Goal: Book appointment/travel/reservation

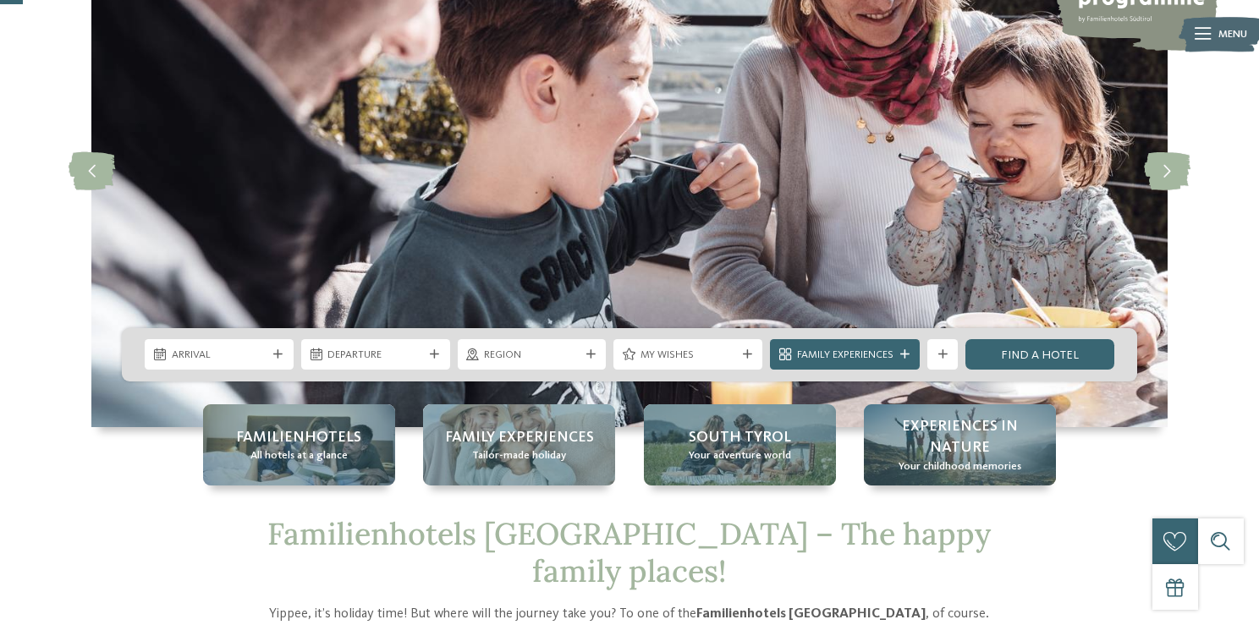
scroll to position [200, 0]
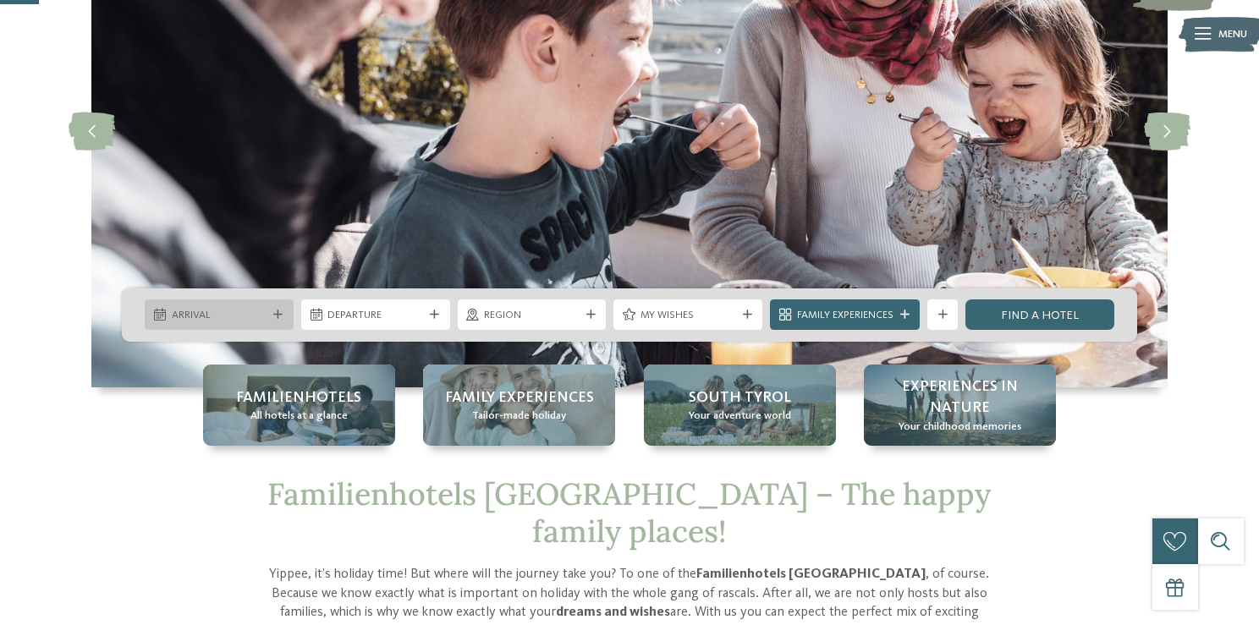
click at [246, 319] on span "Arrival" at bounding box center [220, 315] width 96 height 15
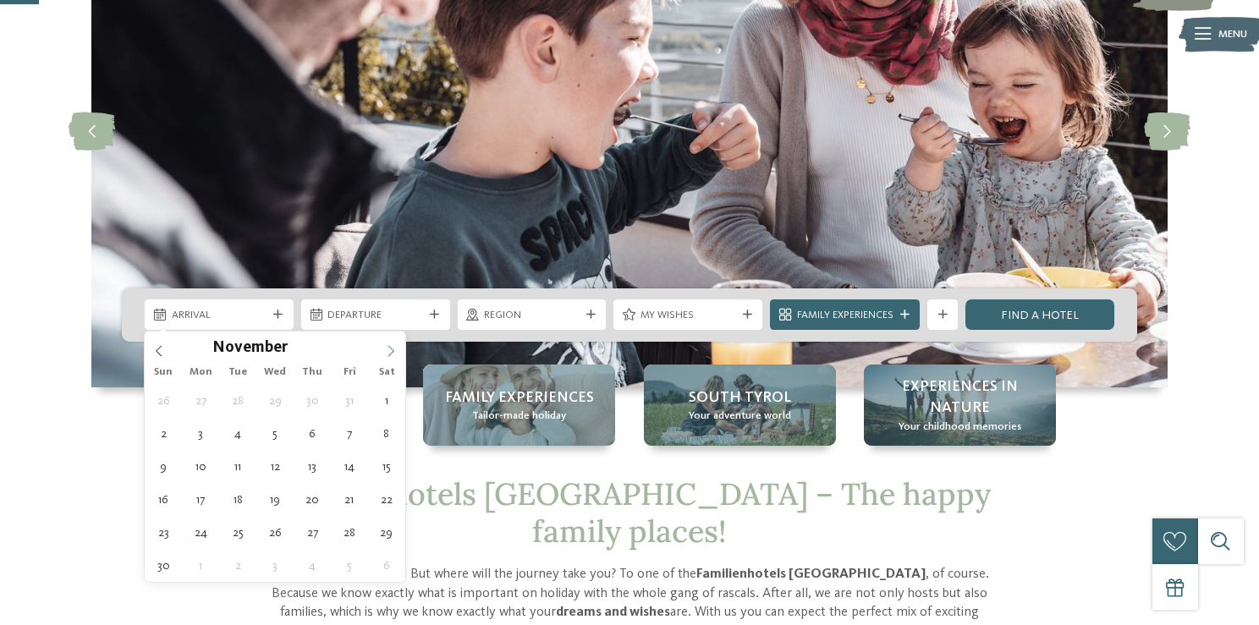
click at [393, 345] on icon at bounding box center [391, 351] width 12 height 12
type div "23.12.2025"
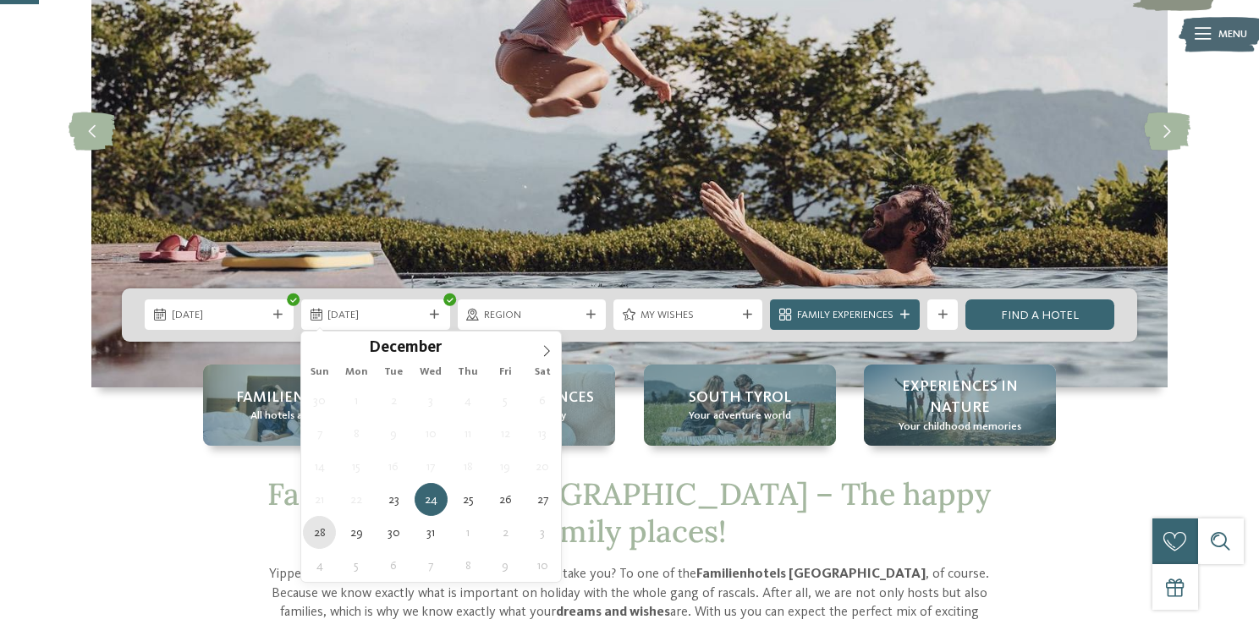
type div "28.12.2025"
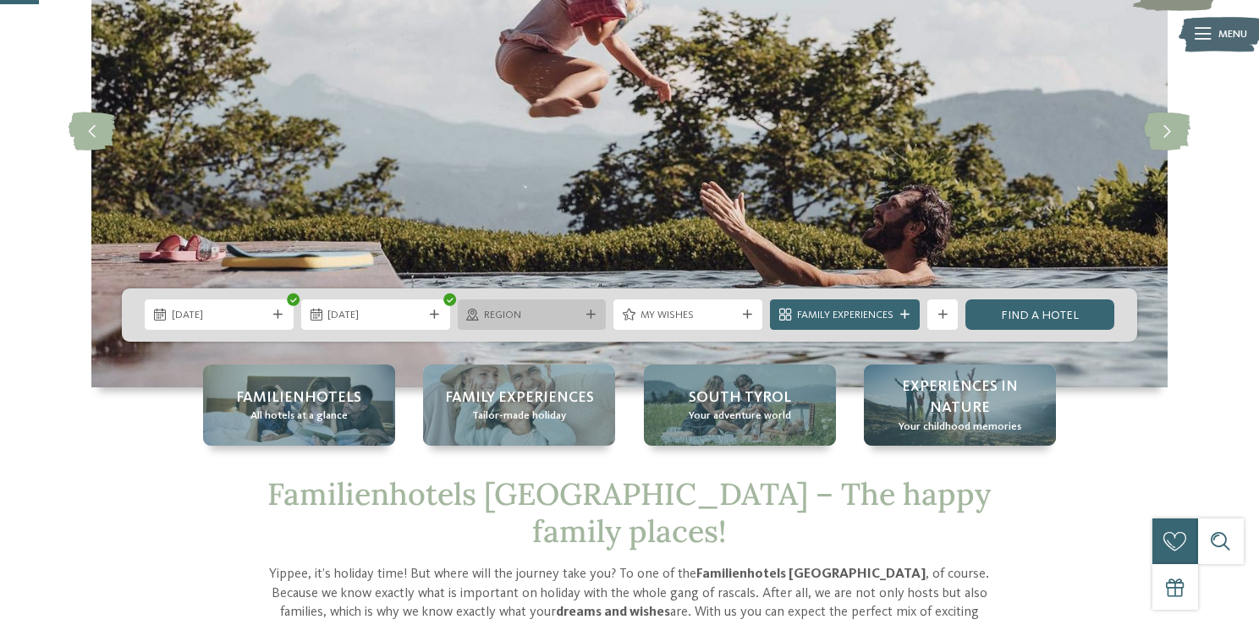
click at [559, 313] on span "Region" at bounding box center [532, 315] width 96 height 15
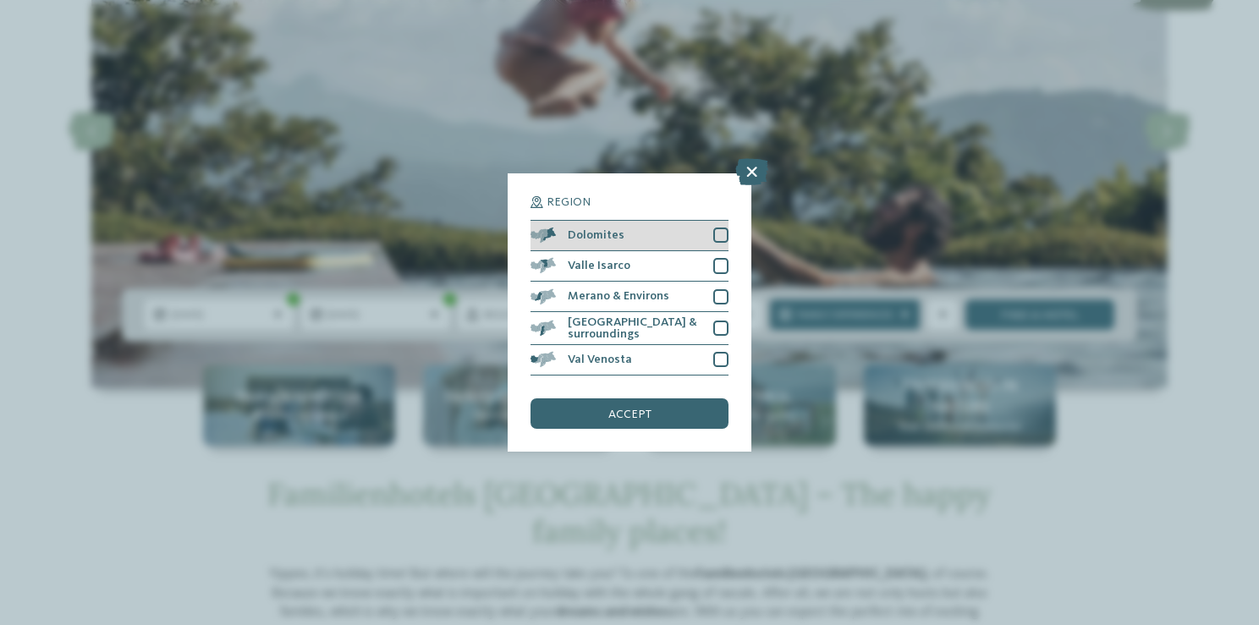
click at [719, 239] on div at bounding box center [720, 235] width 15 height 15
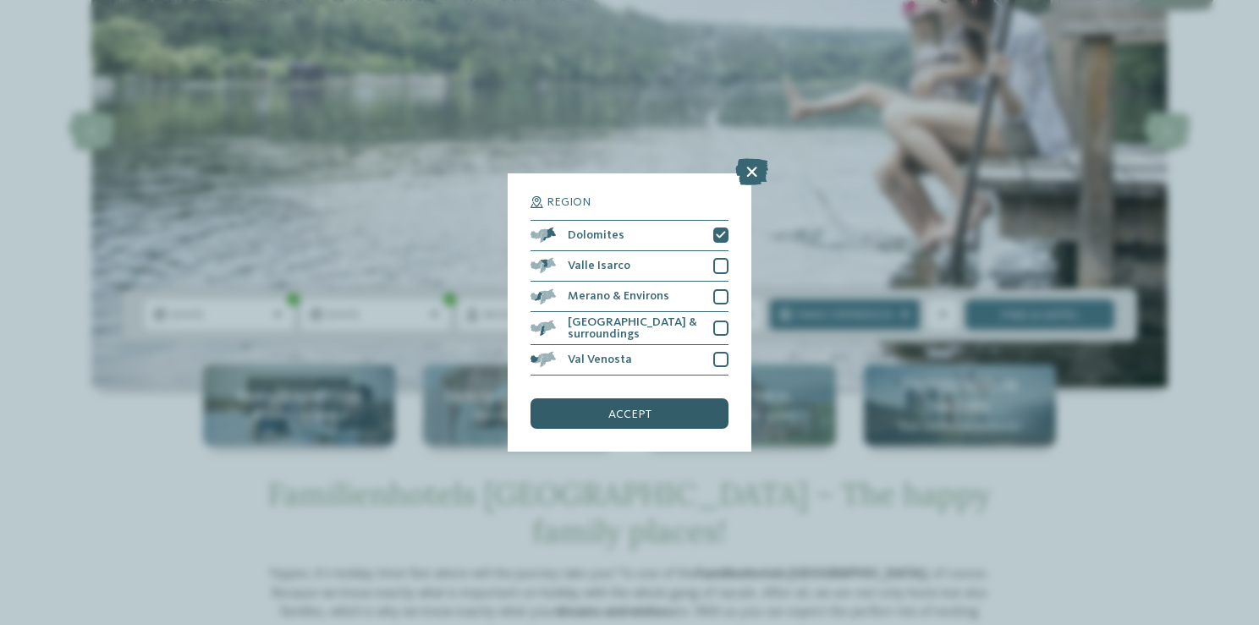
click at [645, 417] on span "accept" at bounding box center [629, 415] width 43 height 12
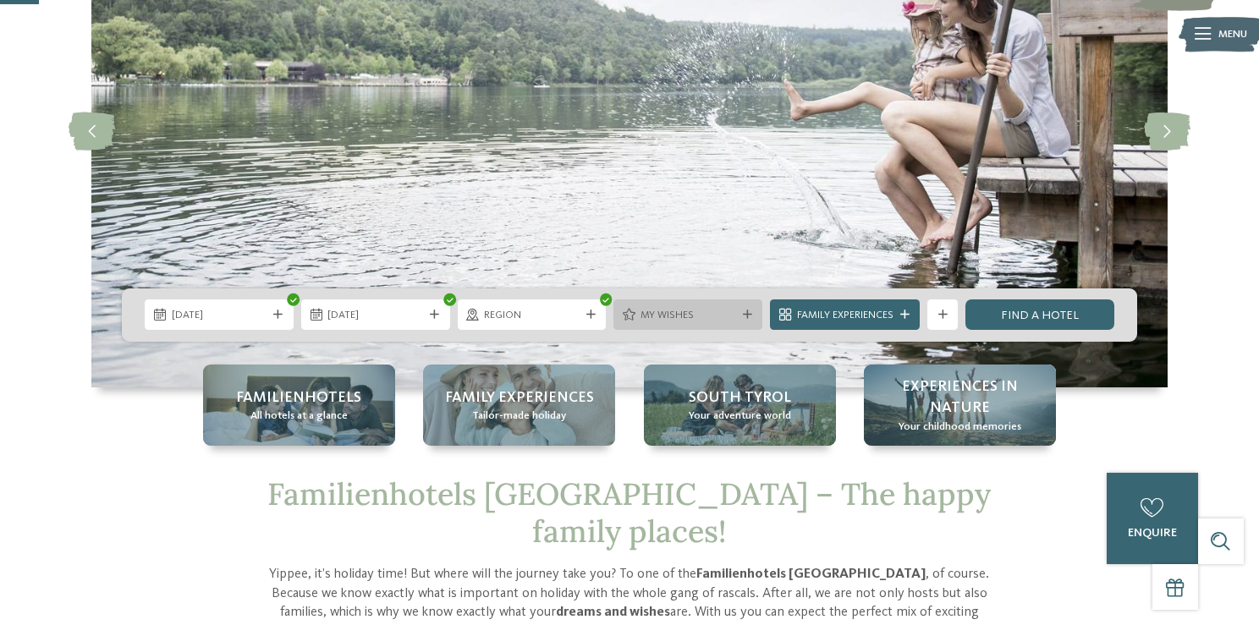
click at [663, 323] on div "My wishes" at bounding box center [687, 314] width 149 height 30
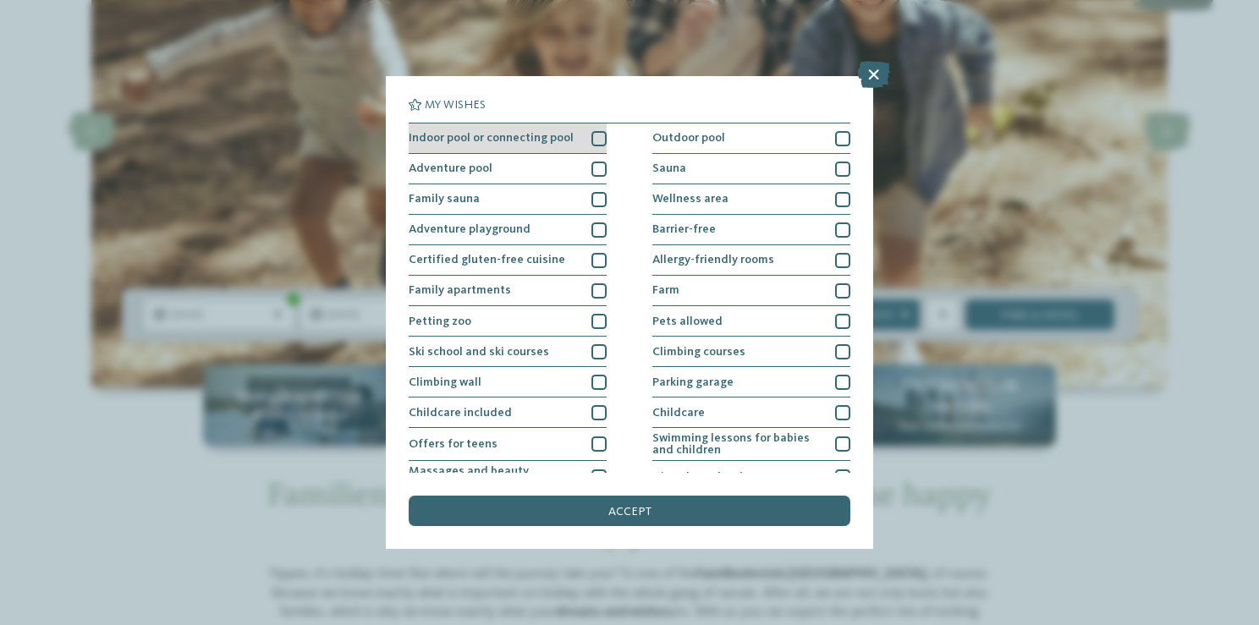
click at [600, 137] on div at bounding box center [598, 138] width 15 height 15
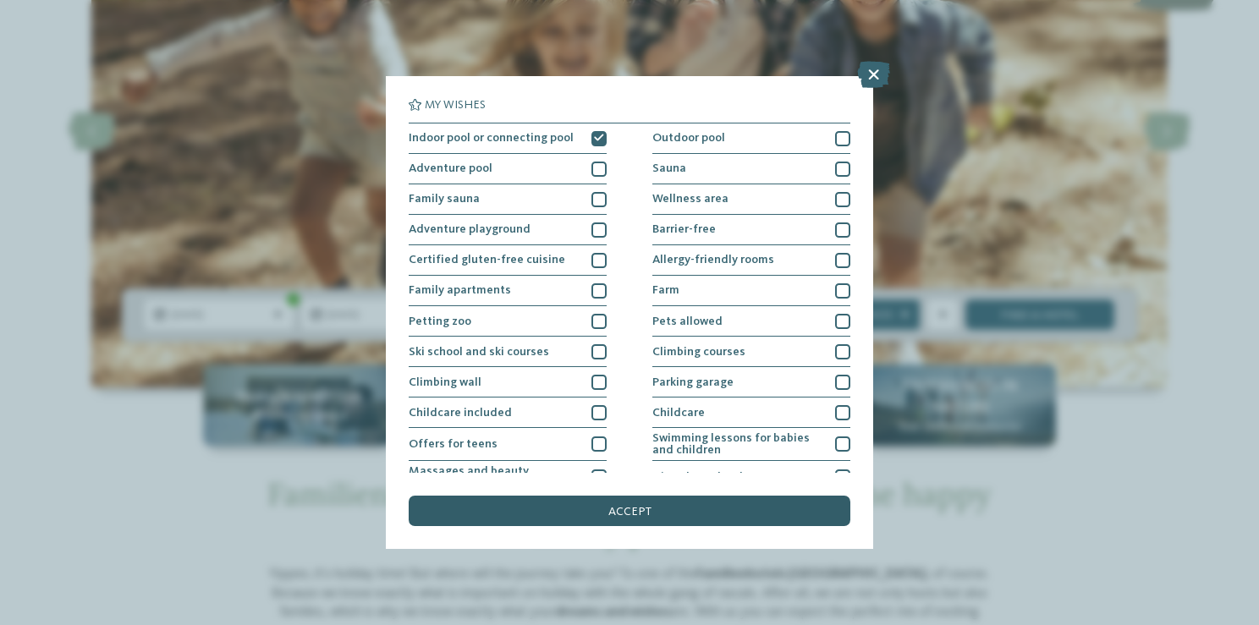
click at [675, 498] on div "accept" at bounding box center [630, 511] width 442 height 30
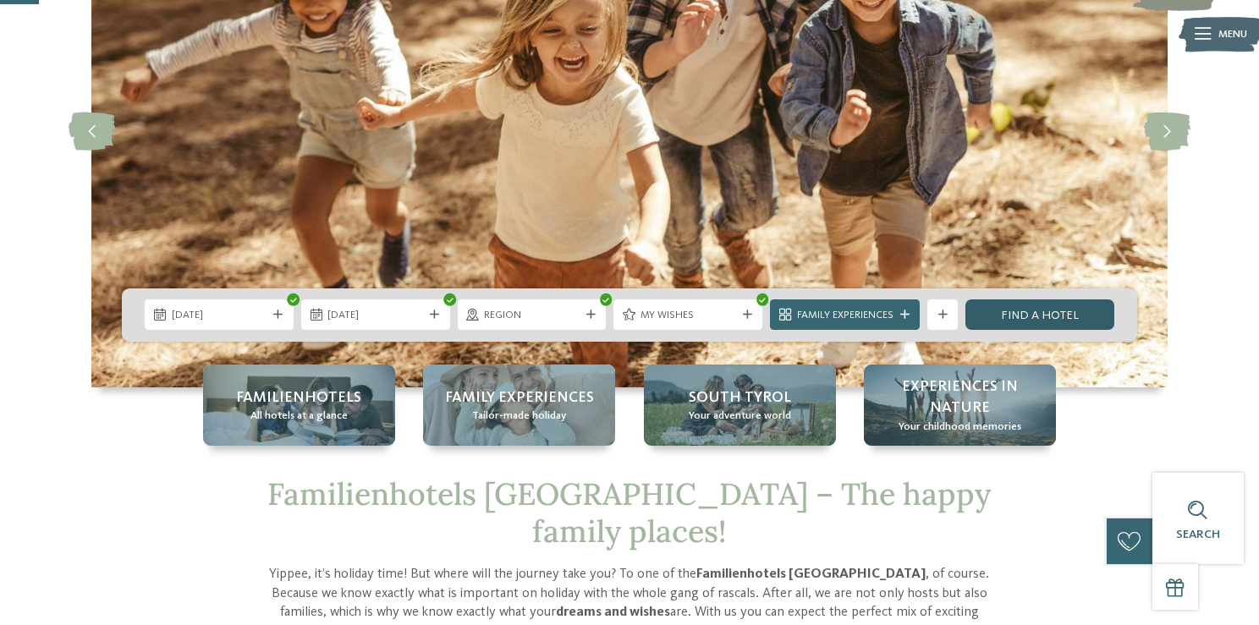
click at [999, 307] on link "Find a hotel" at bounding box center [1039, 314] width 149 height 30
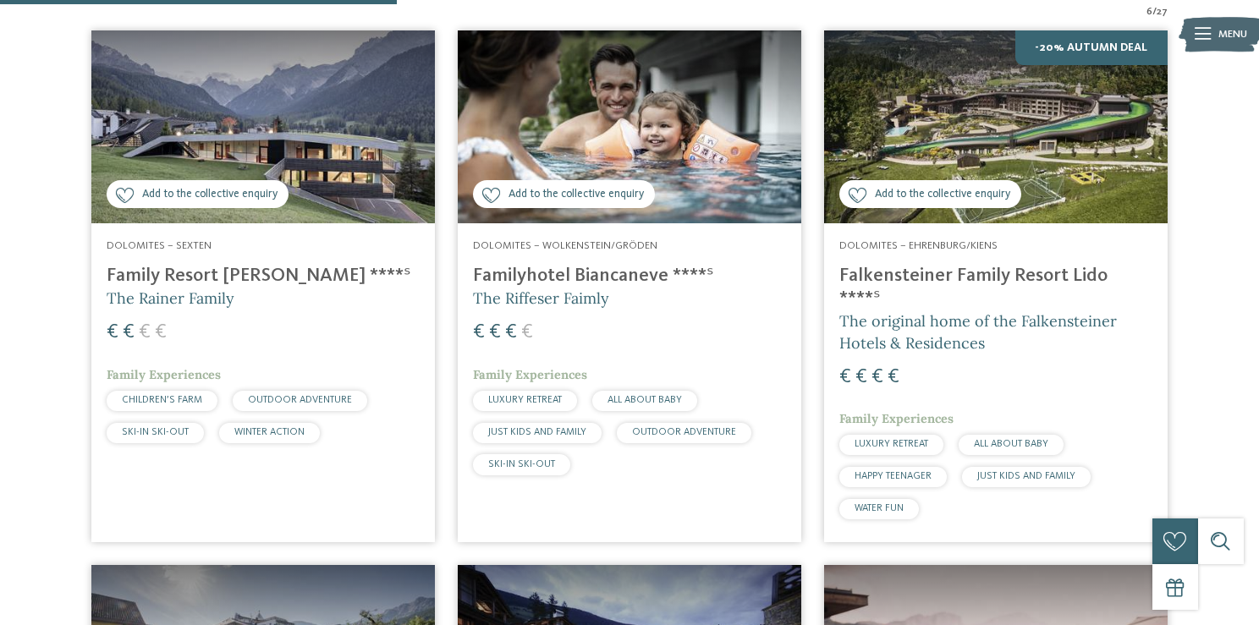
scroll to position [546, 0]
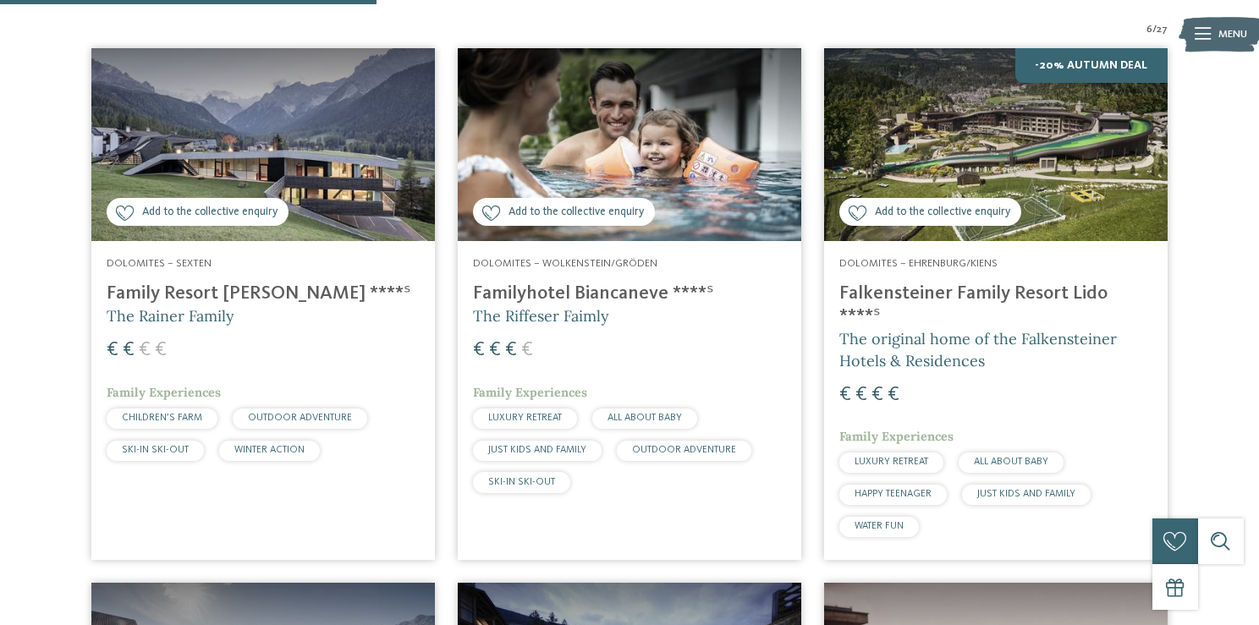
click at [1018, 128] on img at bounding box center [995, 144] width 343 height 193
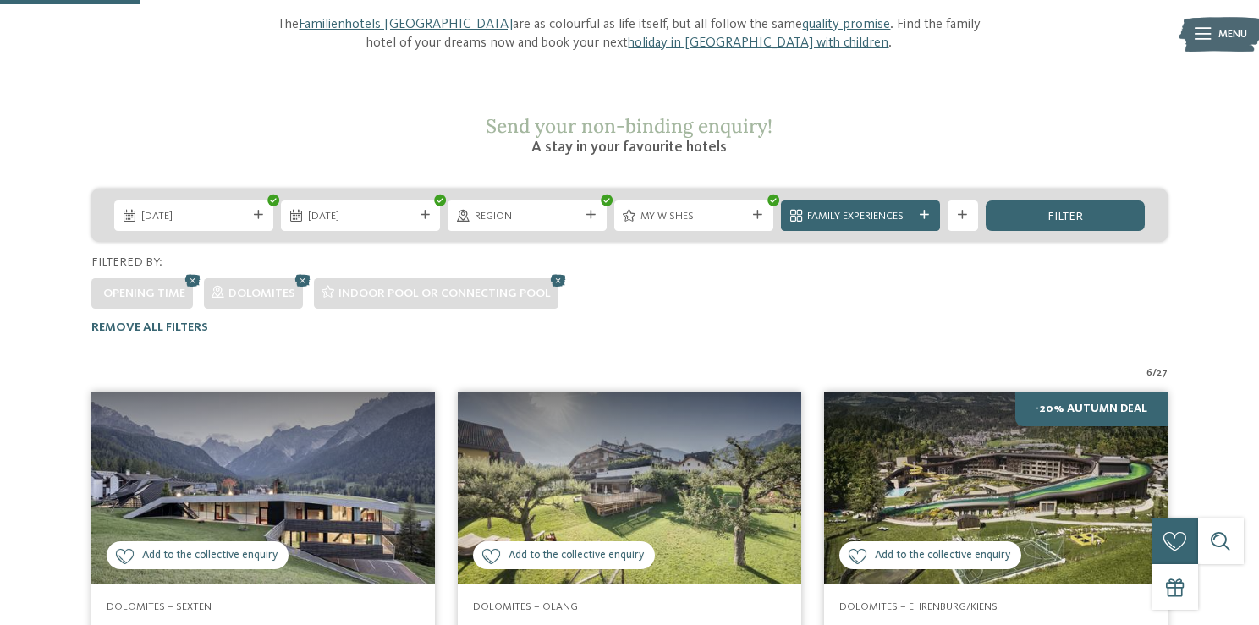
scroll to position [238, 0]
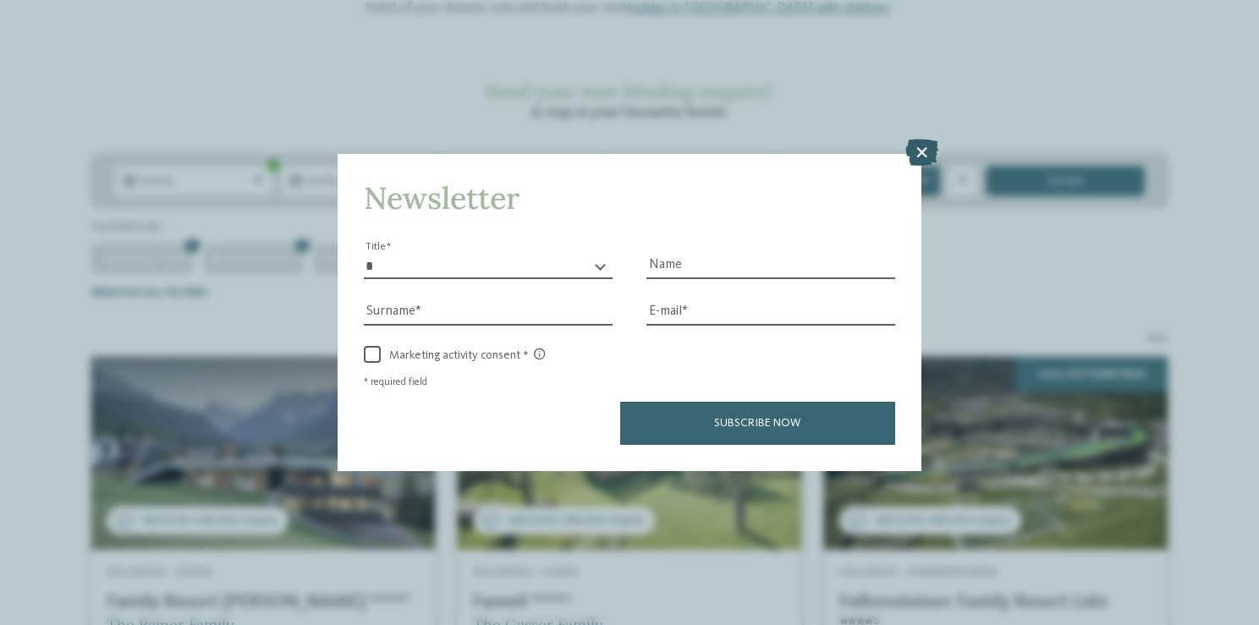
click at [924, 155] on icon at bounding box center [921, 152] width 33 height 27
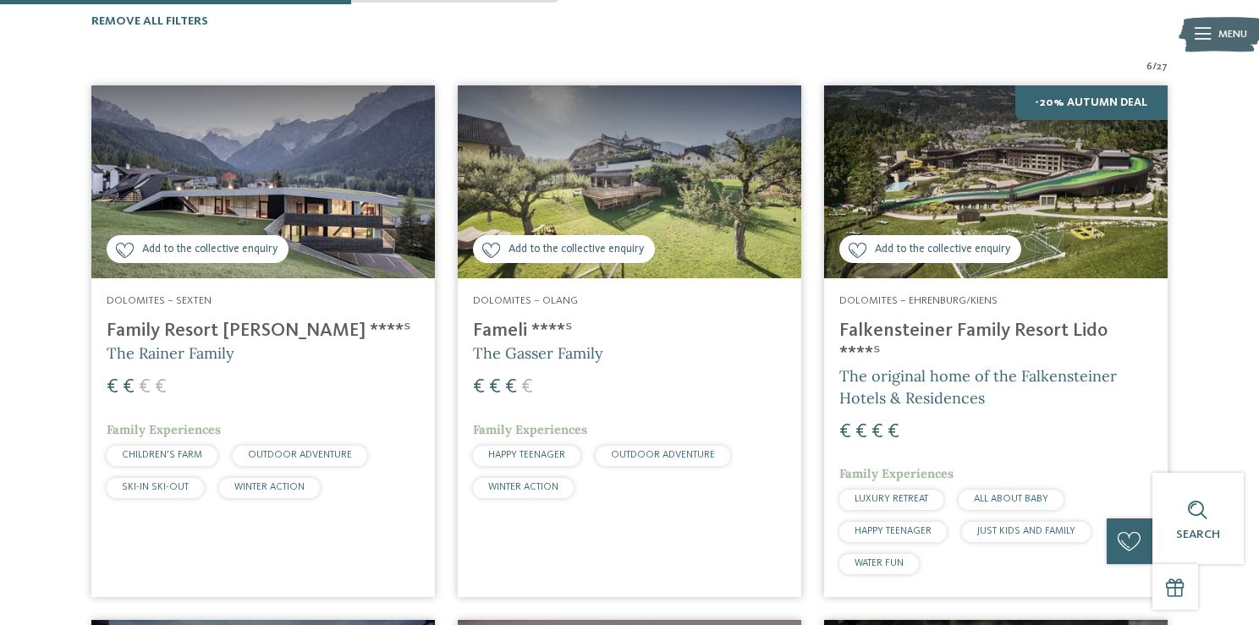
scroll to position [510, 0]
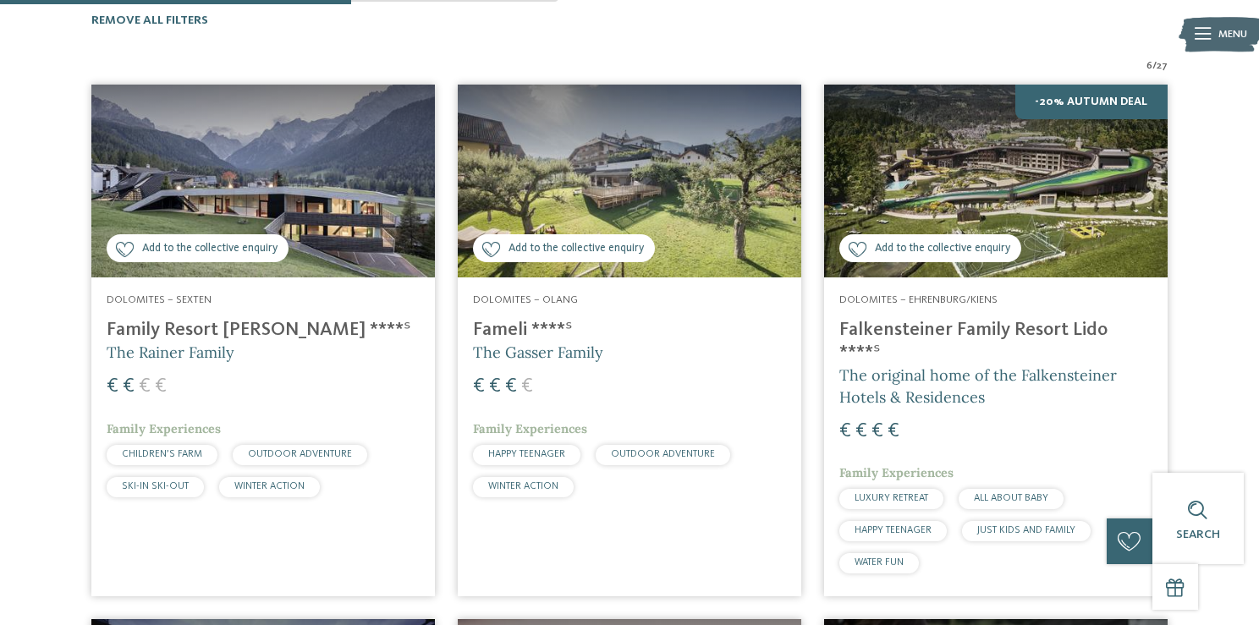
click at [857, 242] on icon at bounding box center [857, 249] width 19 height 15
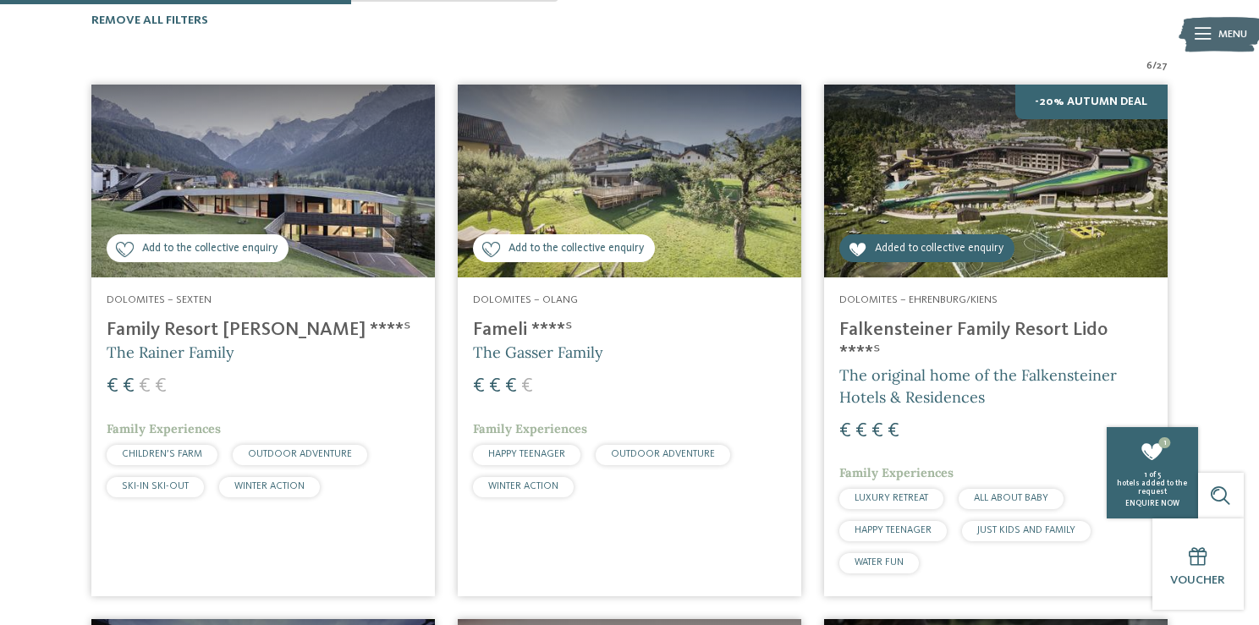
click at [716, 167] on img at bounding box center [629, 181] width 343 height 193
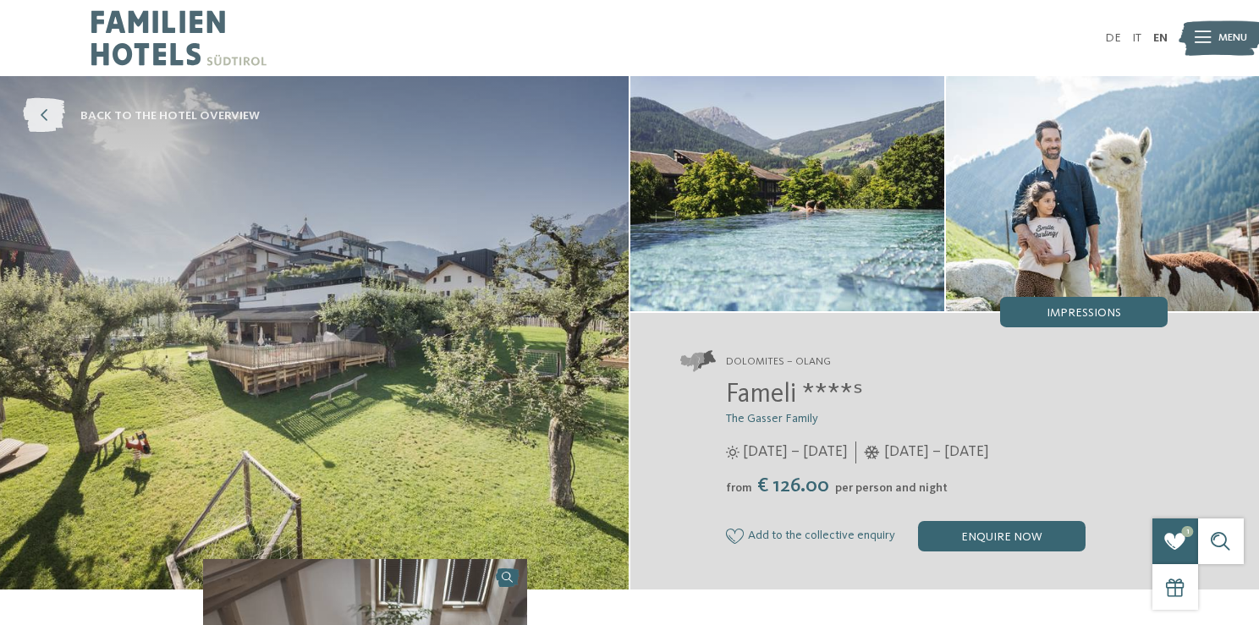
click at [41, 115] on icon at bounding box center [44, 116] width 42 height 35
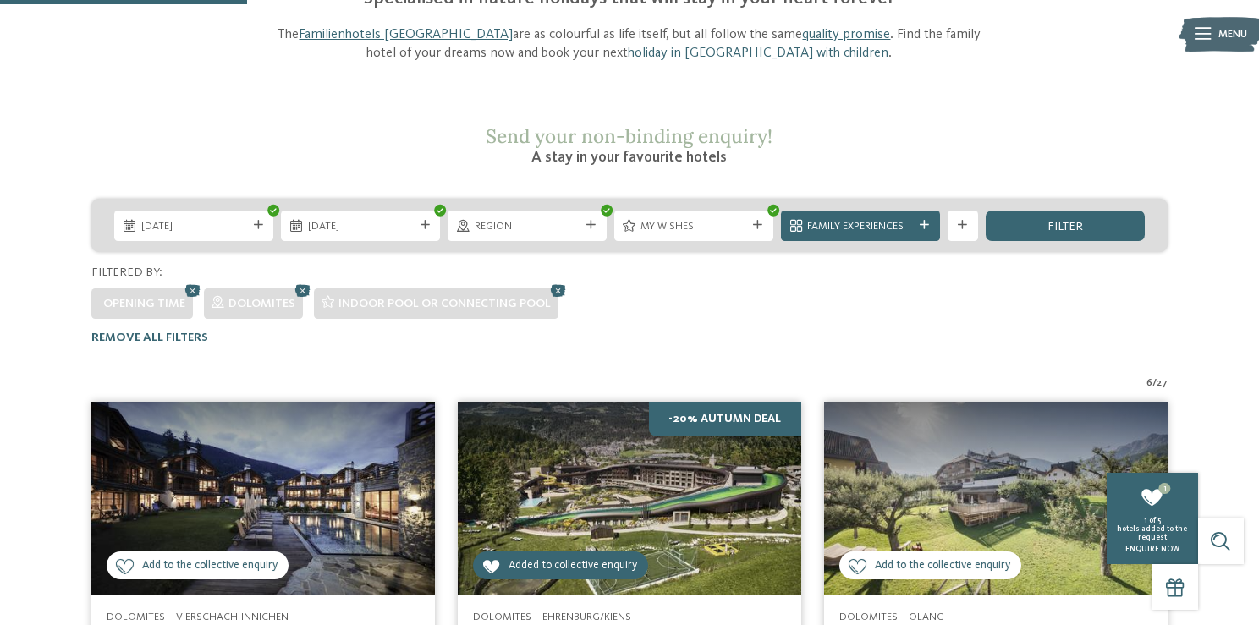
scroll to position [102, 0]
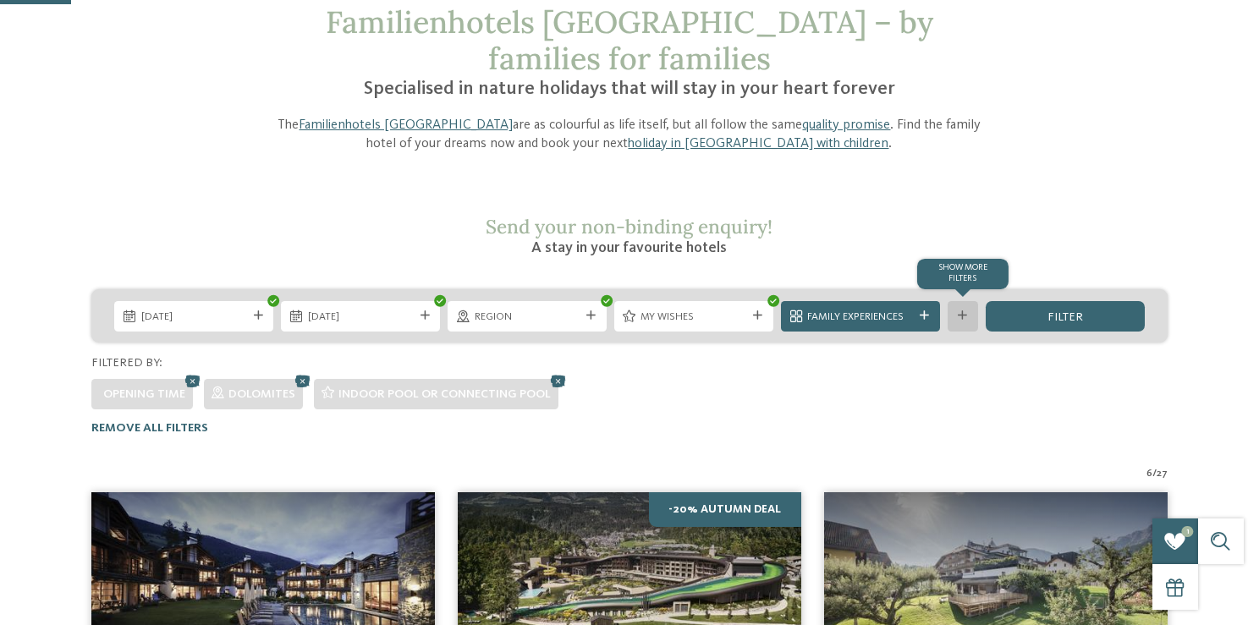
click at [962, 311] on icon at bounding box center [962, 315] width 9 height 9
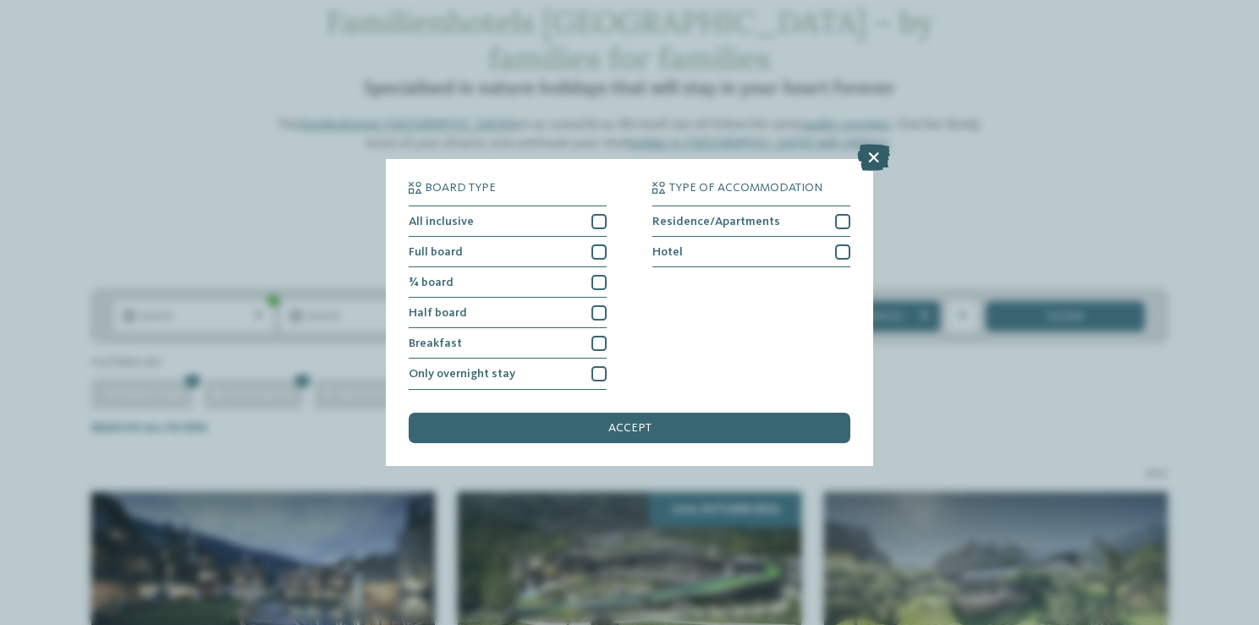
click at [869, 161] on icon at bounding box center [873, 158] width 33 height 27
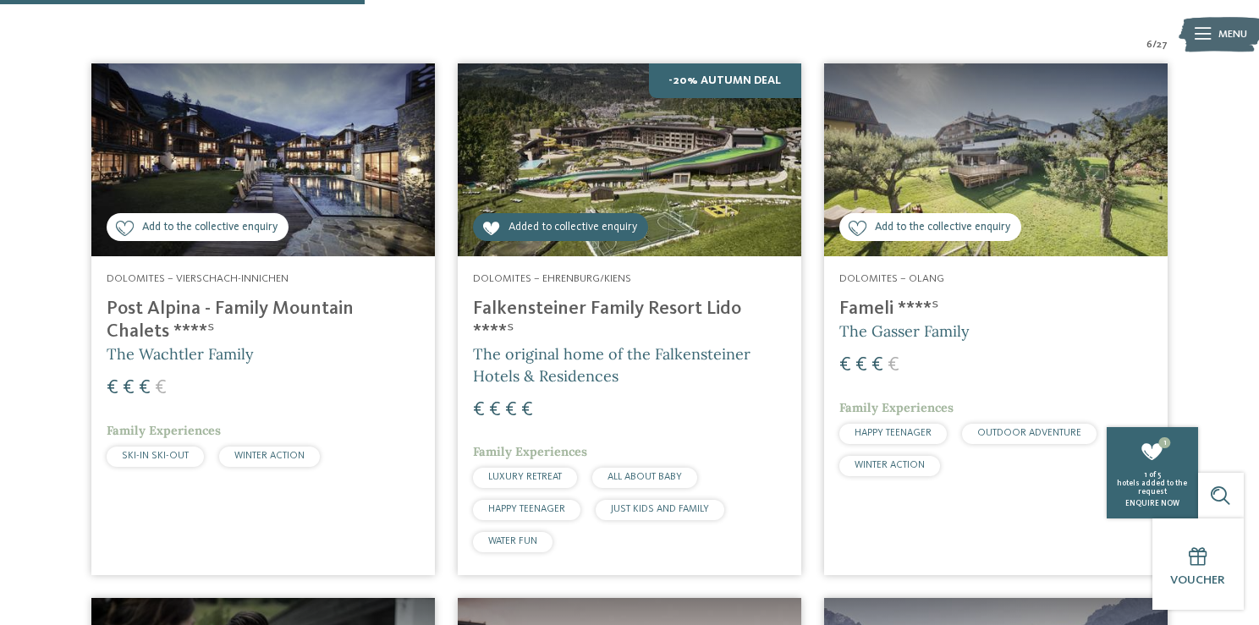
scroll to position [535, 0]
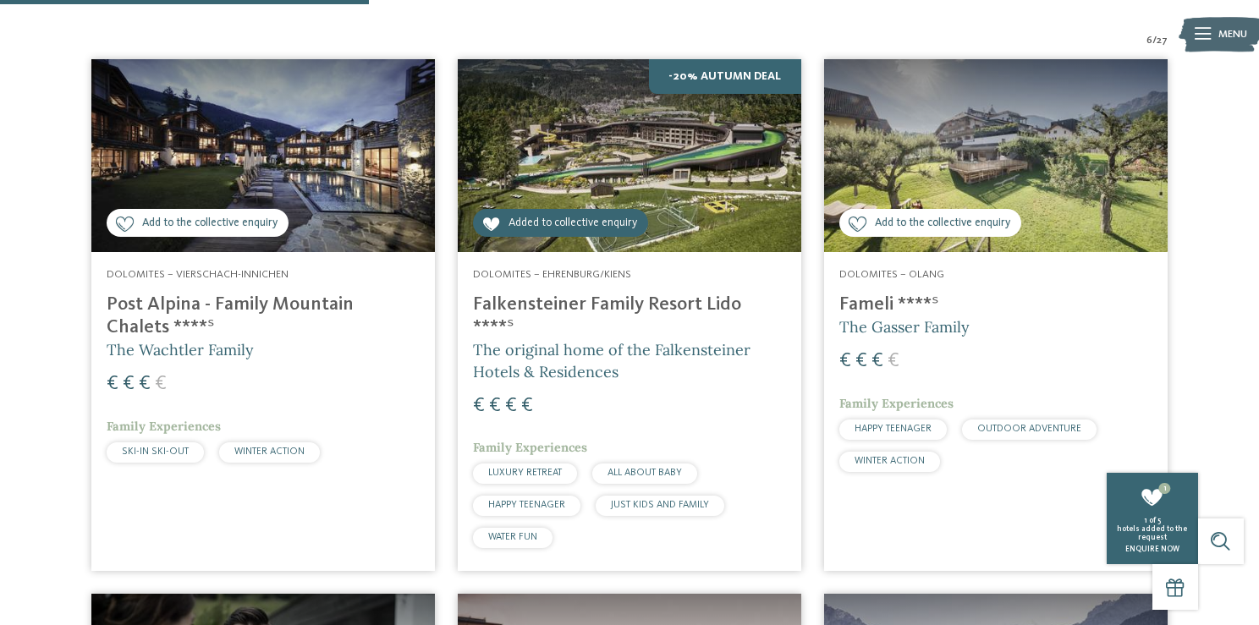
click at [859, 217] on icon at bounding box center [857, 224] width 19 height 15
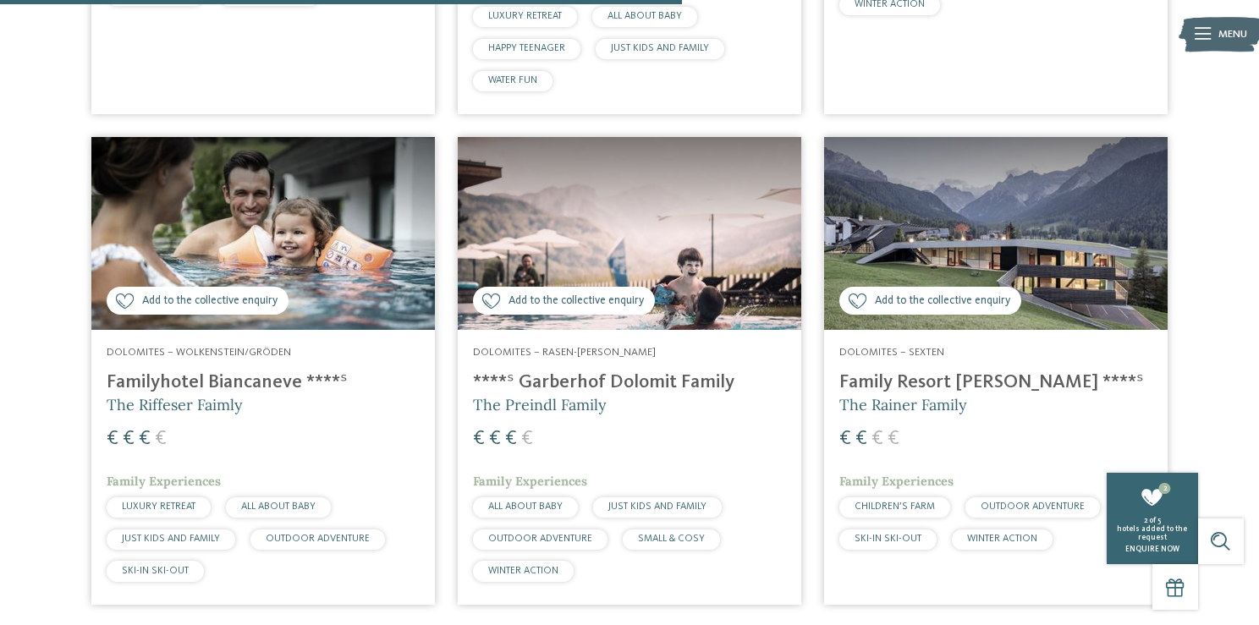
scroll to position [991, 0]
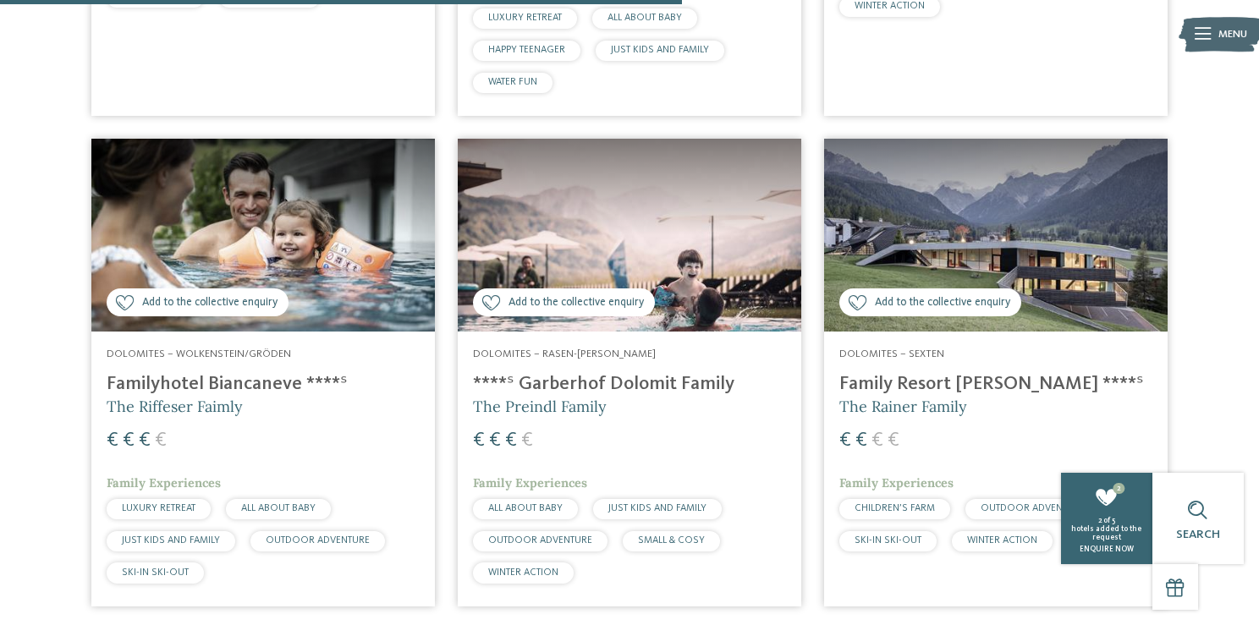
click at [124, 295] on icon at bounding box center [125, 302] width 19 height 15
click at [491, 295] on icon at bounding box center [491, 302] width 19 height 15
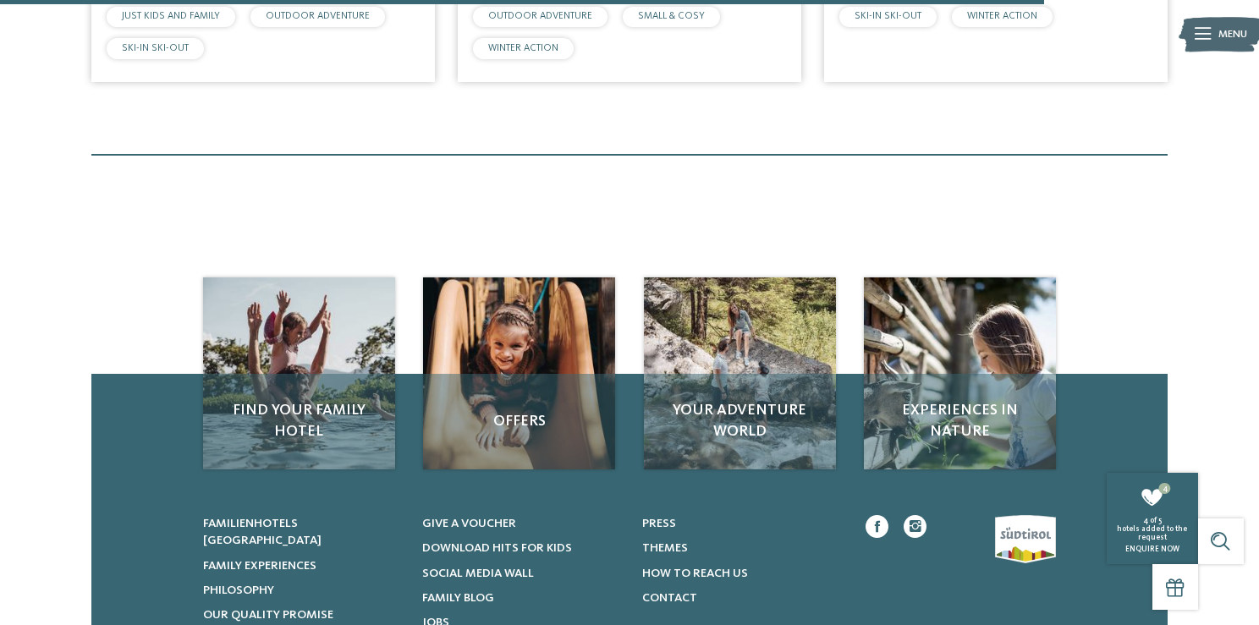
scroll to position [1517, 0]
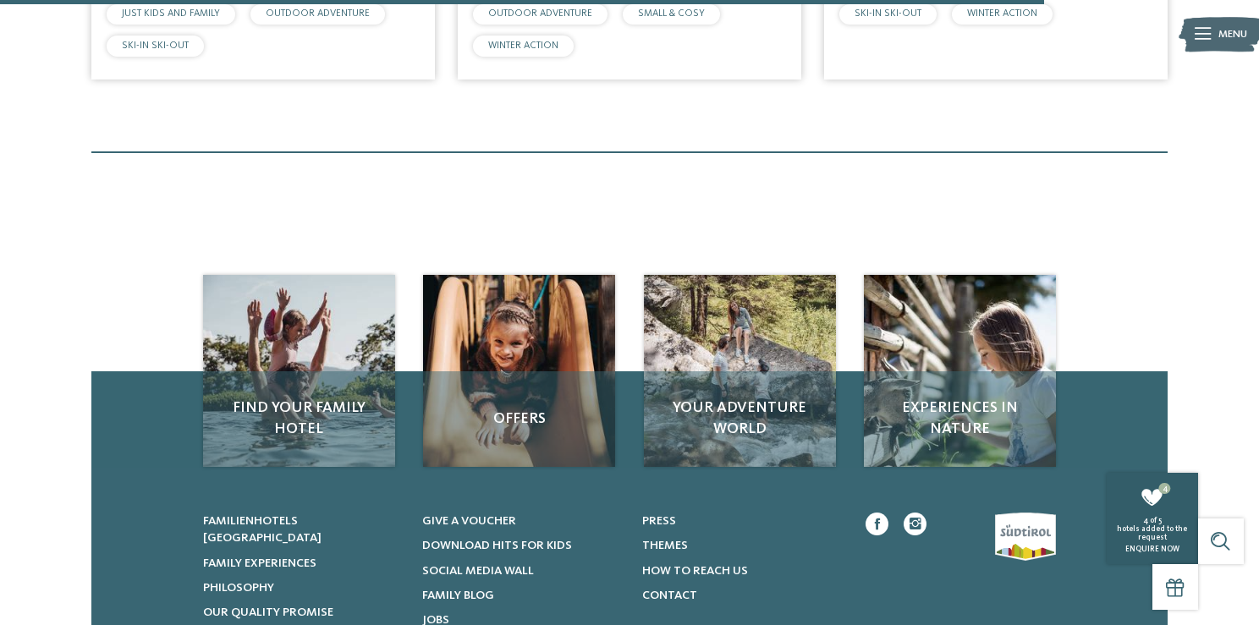
click at [1165, 521] on div "4 of 5" at bounding box center [1152, 521] width 84 height 8
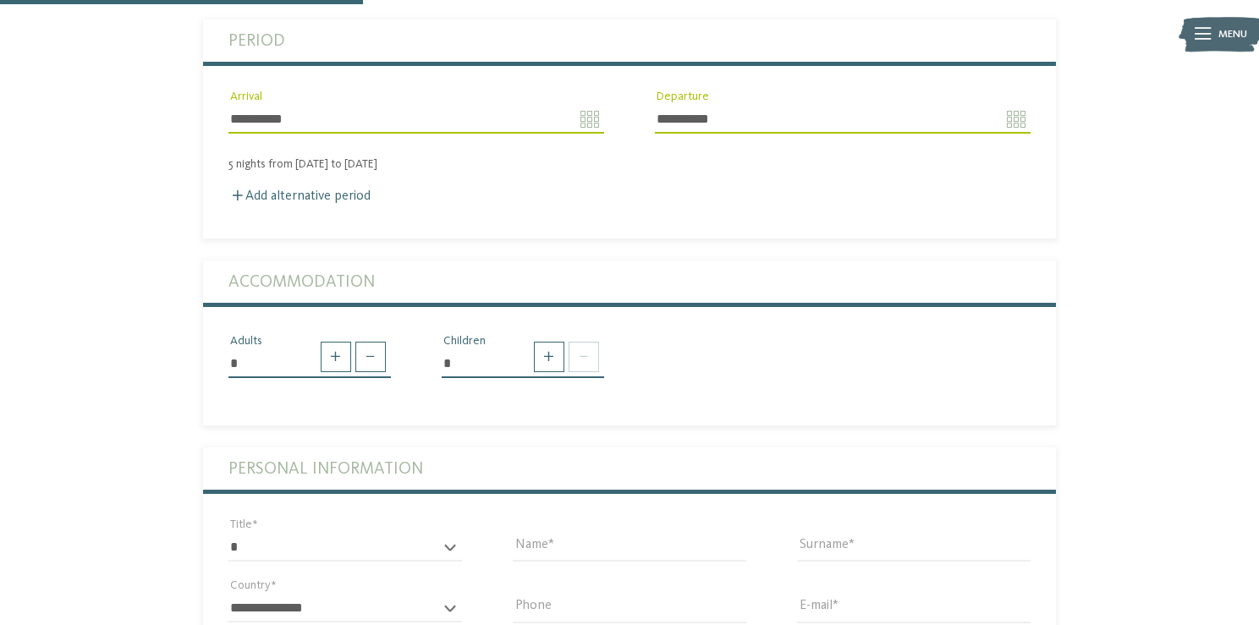
scroll to position [446, 0]
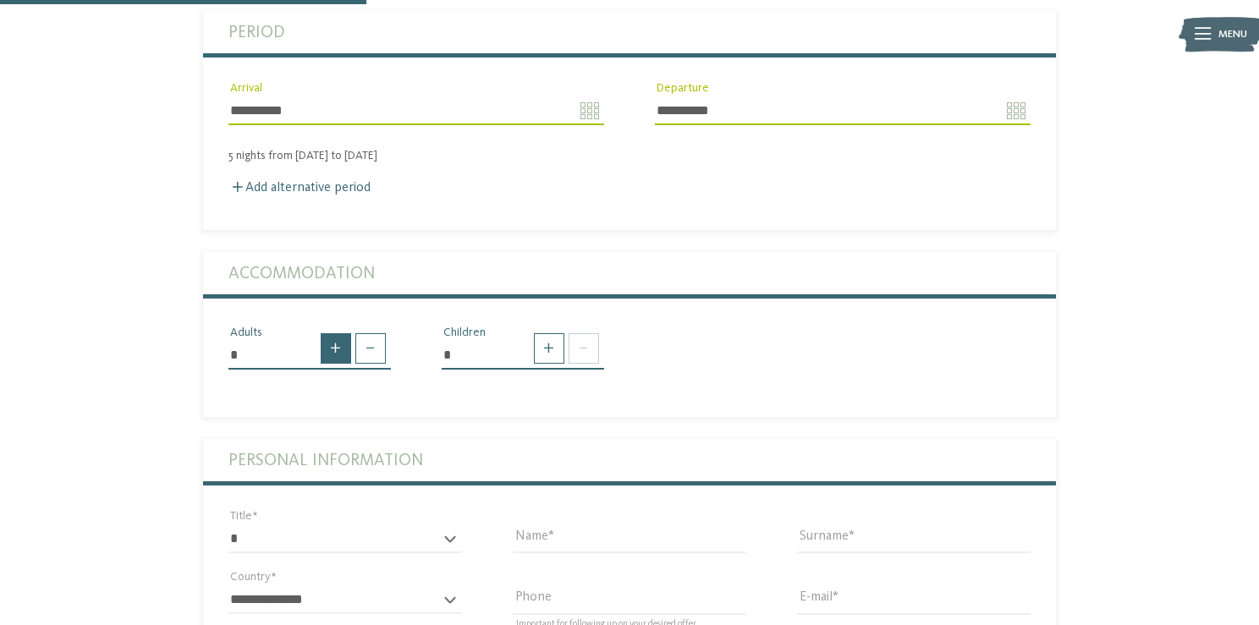
click at [333, 350] on span at bounding box center [336, 348] width 30 height 30
type input "*"
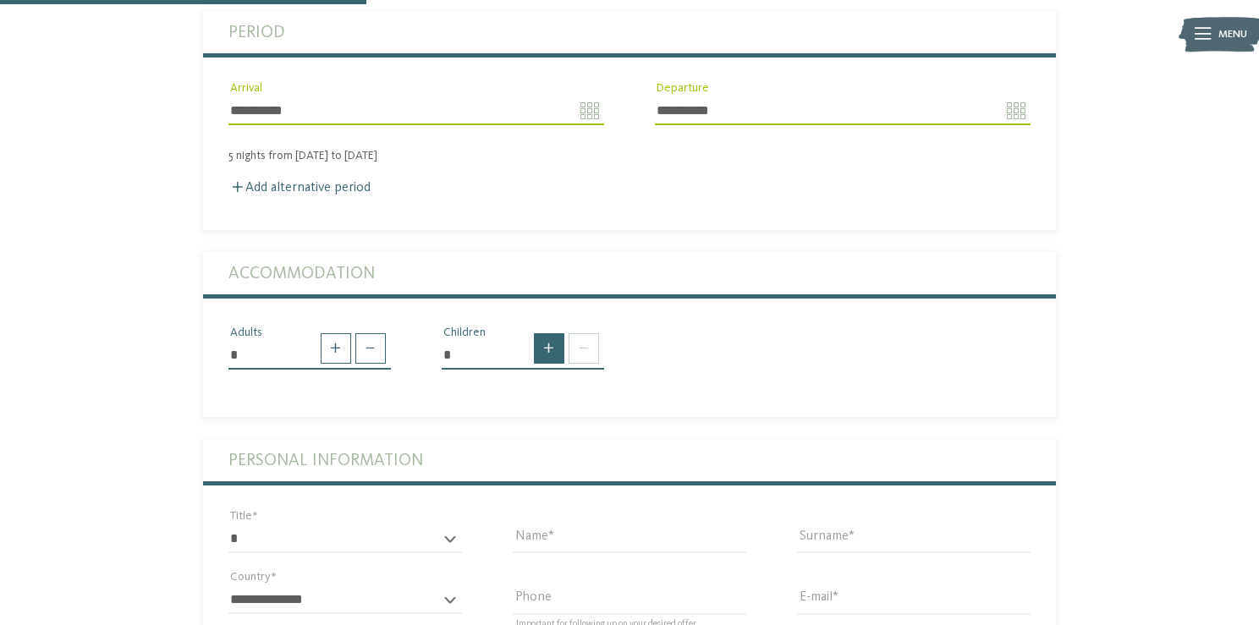
click at [551, 347] on span at bounding box center [549, 348] width 30 height 30
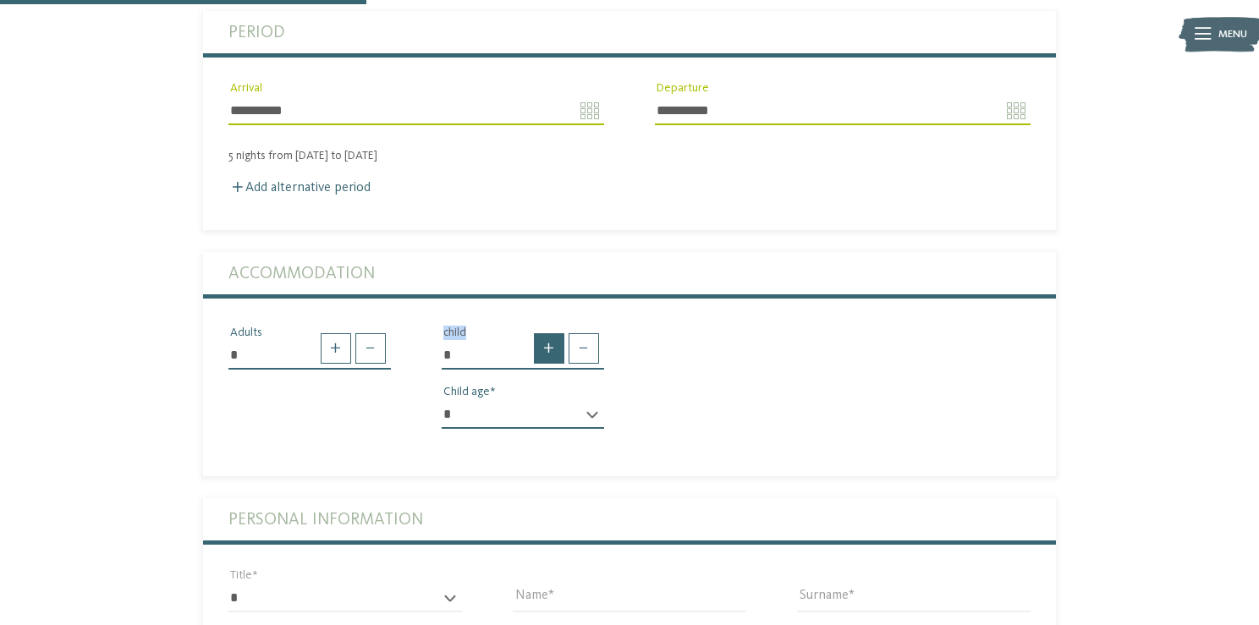
click at [551, 347] on span at bounding box center [549, 348] width 30 height 30
type input "*"
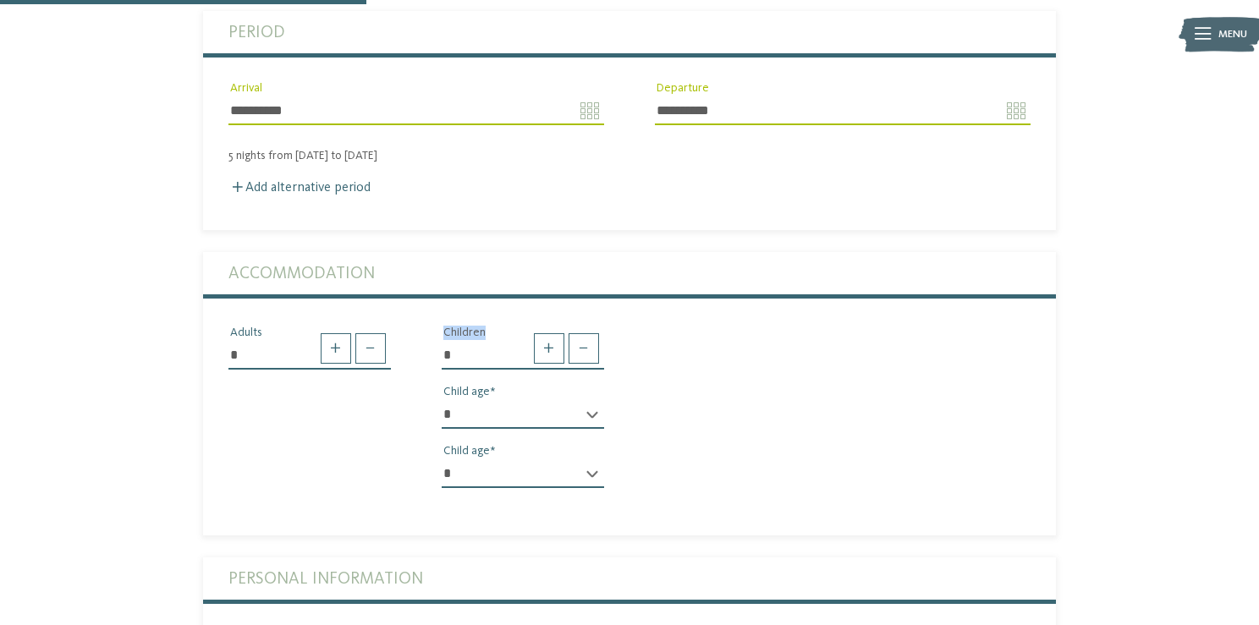
click at [548, 418] on select "* * * * * * * * * * * ** ** ** ** ** ** ** **" at bounding box center [523, 414] width 162 height 29
select select "*"
click at [442, 400] on select "* * * * * * * * * * * ** ** ** ** ** ** ** **" at bounding box center [523, 414] width 162 height 29
click at [539, 472] on select "* * * * * * * * * * * ** ** ** ** ** ** ** **" at bounding box center [523, 473] width 162 height 29
select select "*"
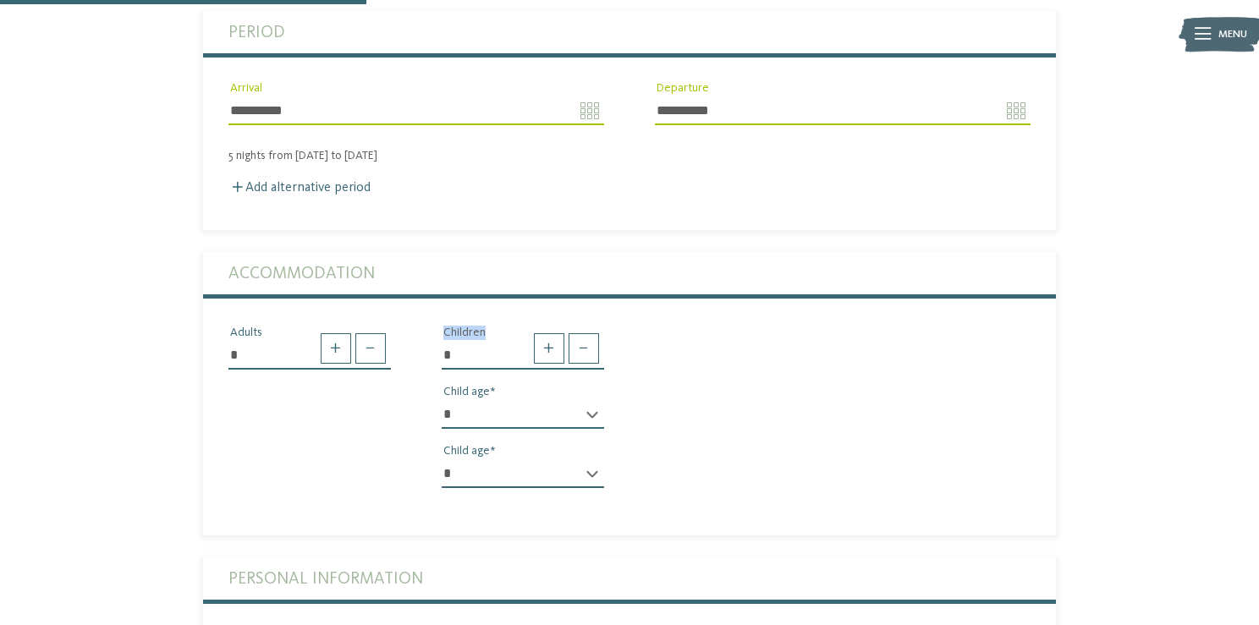
click at [442, 459] on select "* * * * * * * * * * * ** ** ** ** ** ** ** **" at bounding box center [523, 473] width 162 height 29
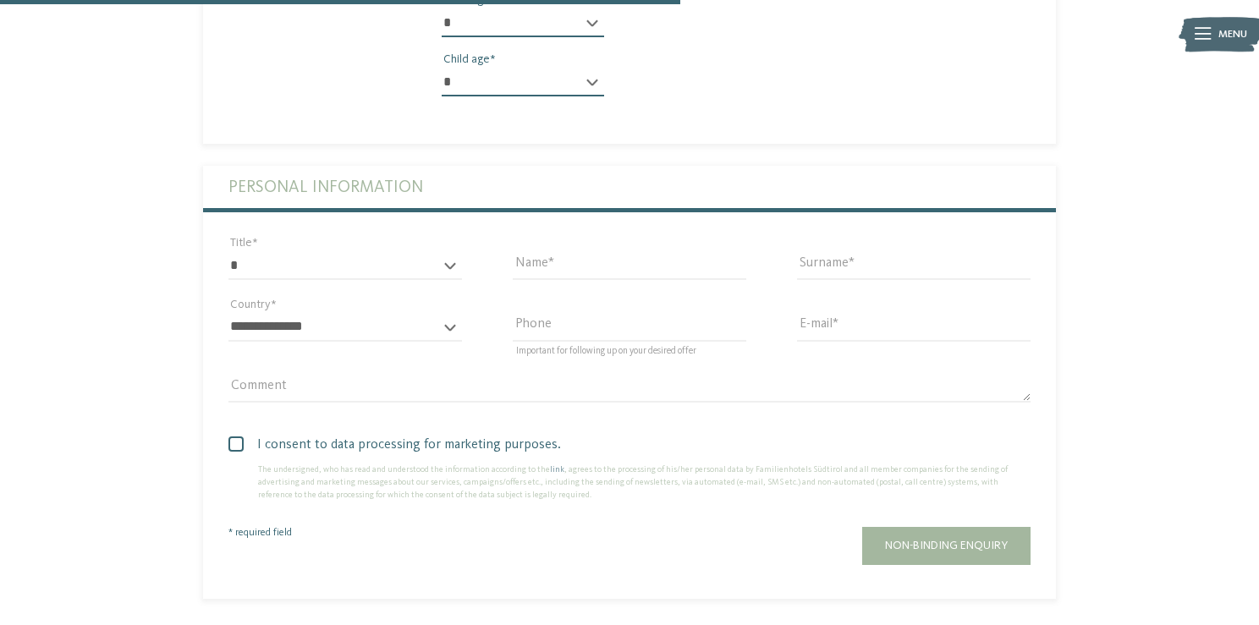
scroll to position [993, 0]
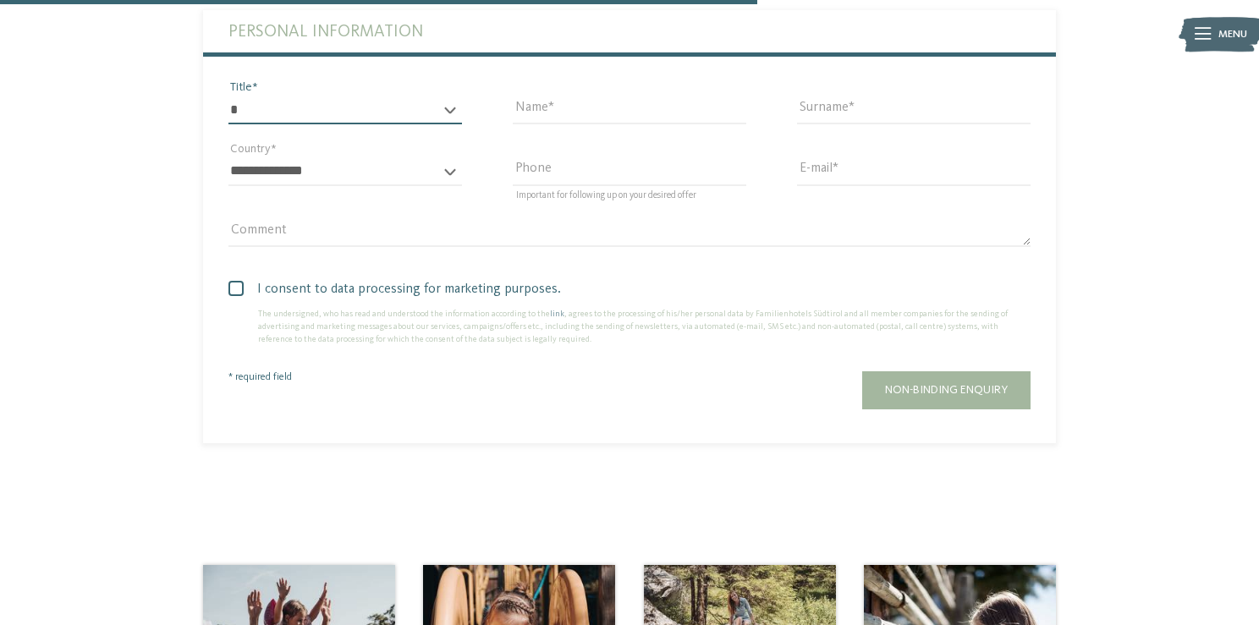
click at [402, 107] on select "* ** ** ****** **" at bounding box center [344, 110] width 233 height 29
select select "*"
click at [228, 96] on select "* ** ** ****** **" at bounding box center [344, 110] width 233 height 29
click at [557, 109] on input "Name" at bounding box center [629, 110] width 233 height 29
type input "******"
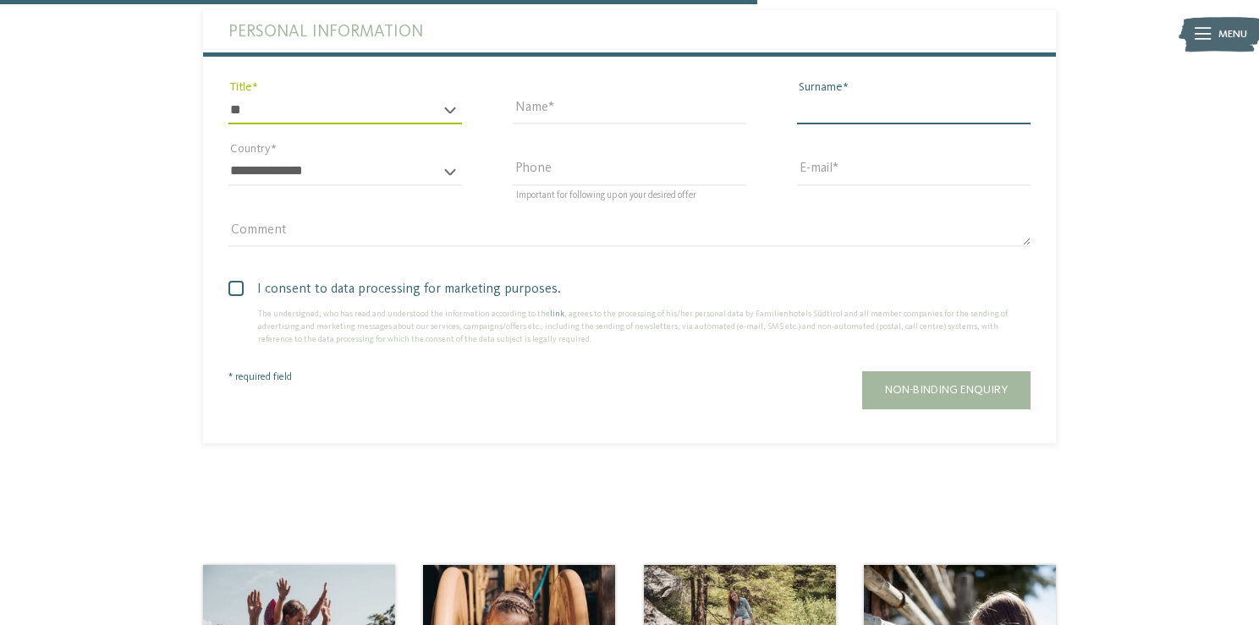
type input "*****"
select select "**"
type input "**********"
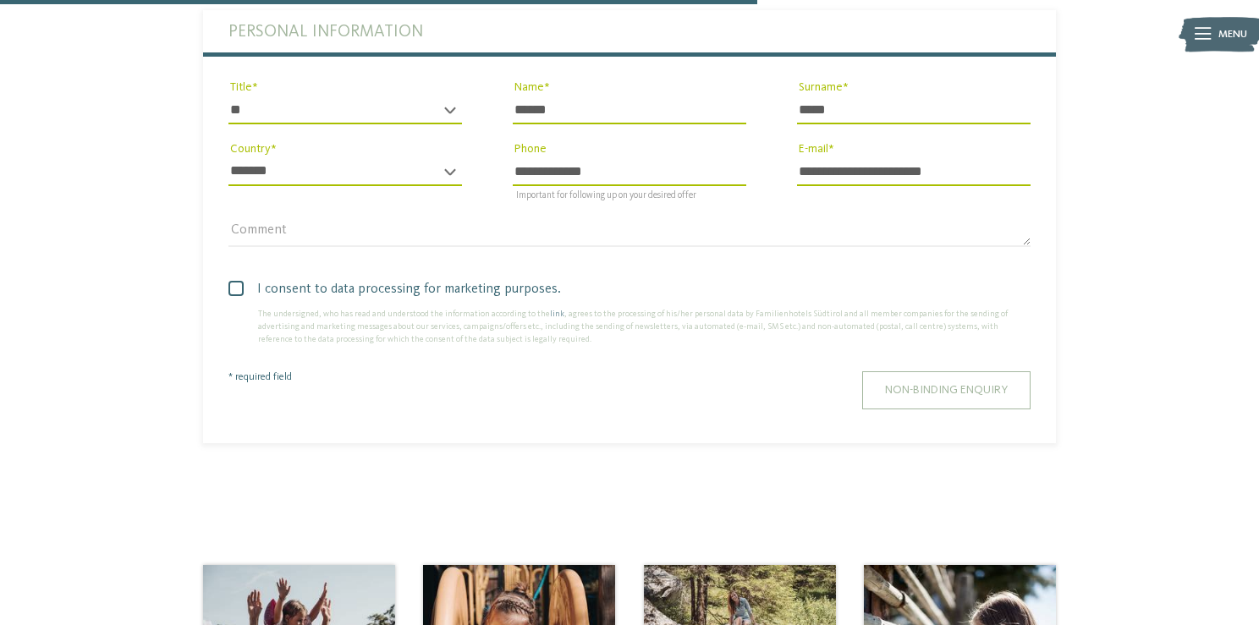
click at [907, 387] on span "Non-binding enquiry" at bounding box center [946, 390] width 123 height 12
